Goal: Task Accomplishment & Management: Use online tool/utility

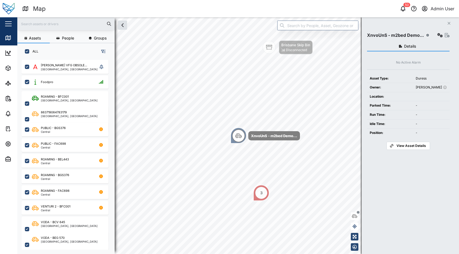
scroll to position [188, 85]
click at [56, 24] on input "text" at bounding box center [66, 24] width 91 height 8
paste input "3fe9NrY9CVZmqPN5BnUIaI2_LnFWGe_7aDp_zPHp1n8"
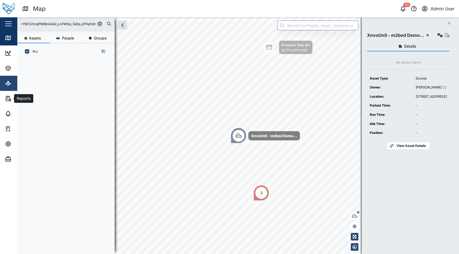
scroll to position [0, 0]
type input "3fe9NrY9CVZmqPN5BnUIaI2_LnFWGe_7aDp_zPHp1n8"
click at [11, 138] on span "Settings" at bounding box center [29, 143] width 49 height 15
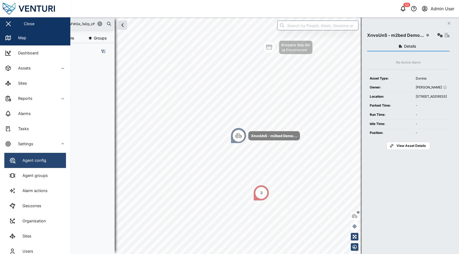
click at [39, 160] on div "Agent config" at bounding box center [32, 160] width 28 height 6
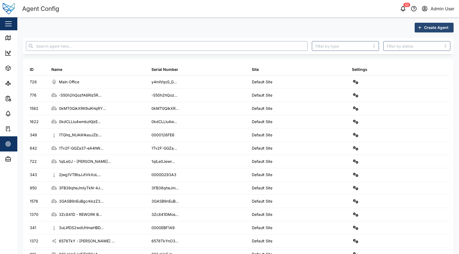
click at [98, 49] on input "text" at bounding box center [166, 46] width 281 height 10
paste input "3fe9NrY9CVZmqPN5BnUIaI2_LnFWGe_7aDp_zPHp1n8"
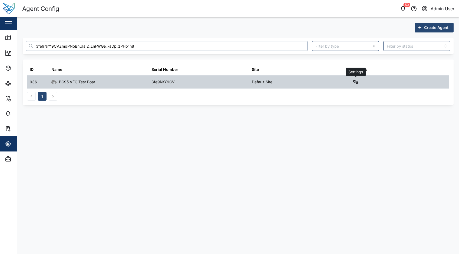
type input "3fe9NrY9CVZmqPN5BnUIaI2_LnFWGe_7aDp_zPHp1n8"
click at [352, 79] on button "button" at bounding box center [356, 82] width 8 height 8
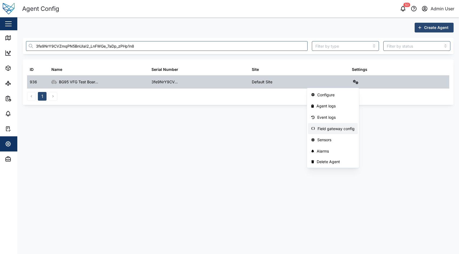
click at [334, 126] on div "Field gateway config" at bounding box center [335, 129] width 37 height 6
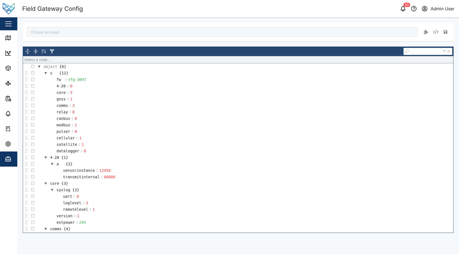
type input "BG95 VFG Test Board 3fe9NrY9CV"
click at [84, 79] on div "vfg-3047" at bounding box center [77, 79] width 20 height 6
click at [441, 35] on div "Show Raw" at bounding box center [435, 32] width 27 height 8
click at [443, 34] on icon "button" at bounding box center [445, 32] width 4 height 4
click at [11, 141] on icon "button" at bounding box center [8, 144] width 6 height 6
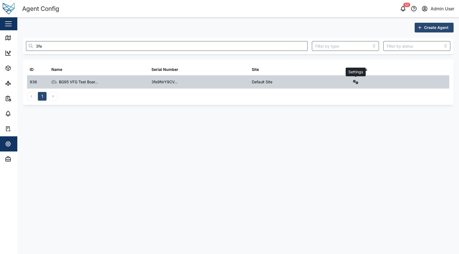
type input "3fe"
click at [353, 85] on button "button" at bounding box center [356, 82] width 8 height 8
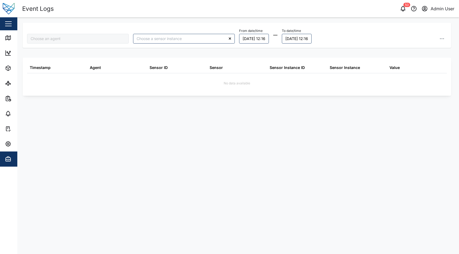
type input "BG95 VFG Test Board 3fe9NrY9CV"
